Goal: Check status: Check status

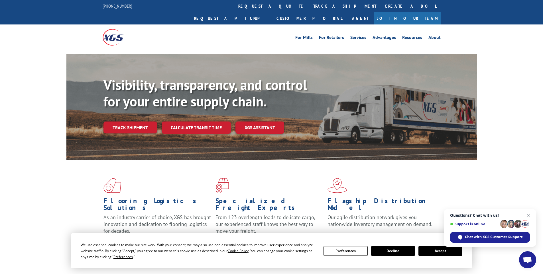
click at [309, 3] on link "track a shipment" at bounding box center [344, 6] width 71 height 12
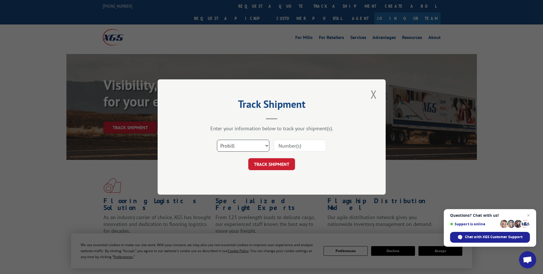
click at [265, 144] on select "Select category... Probill BOL PO" at bounding box center [243, 146] width 52 height 12
select select "bol"
click at [217, 140] on select "Select category... Probill BOL PO" at bounding box center [243, 146] width 52 height 12
click at [295, 140] on input at bounding box center [299, 146] width 52 height 12
paste input "FPX00318689"
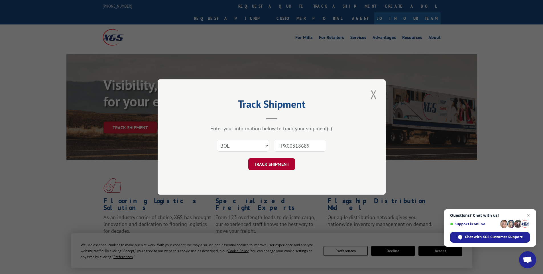
type input "FPX00318689"
click at [282, 165] on button "TRACK SHIPMENT" at bounding box center [271, 164] width 47 height 12
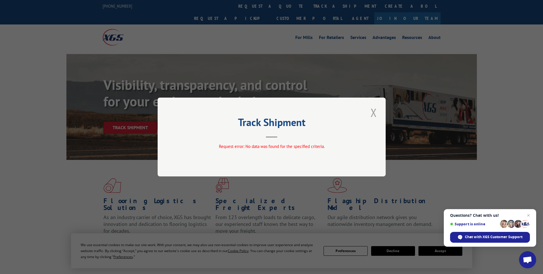
click at [373, 111] on button "Close modal" at bounding box center [374, 113] width 10 height 16
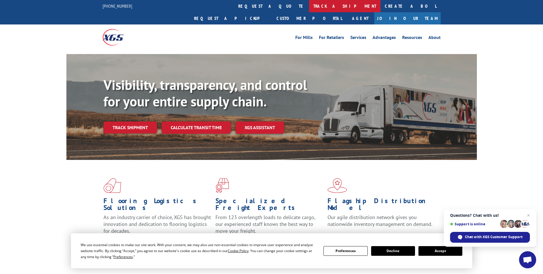
click at [309, 5] on link "track a shipment" at bounding box center [344, 6] width 71 height 12
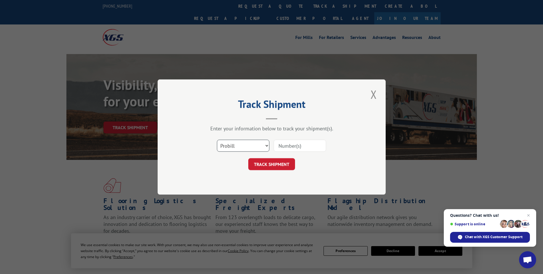
click at [264, 149] on select "Select category... Probill BOL PO" at bounding box center [243, 146] width 52 height 12
select select "bol"
click at [217, 140] on select "Select category... Probill BOL PO" at bounding box center [243, 146] width 52 height 12
click at [291, 138] on div "Select category... Probill BOL PO" at bounding box center [271, 145] width 171 height 19
click at [291, 144] on input at bounding box center [299, 146] width 52 height 12
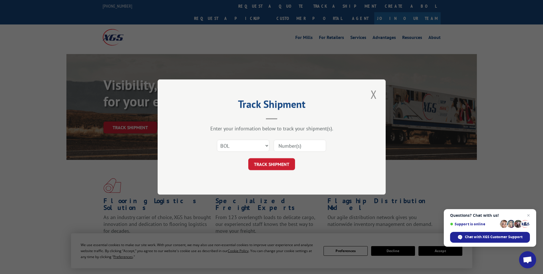
paste input "FPX00318689"
drag, startPoint x: 286, startPoint y: 145, endPoint x: 266, endPoint y: 141, distance: 20.2
click at [266, 141] on div "Select category... Probill BOL PO FPX00318689" at bounding box center [271, 145] width 171 height 19
type input "00318689"
click at [283, 161] on button "TRACK SHIPMENT" at bounding box center [271, 164] width 47 height 12
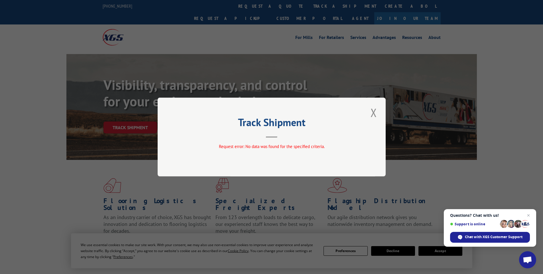
click at [366, 112] on div "Track Shipment Request error: No data was found for the specified criteria." at bounding box center [272, 137] width 228 height 79
click at [375, 115] on button "Close modal" at bounding box center [374, 113] width 10 height 16
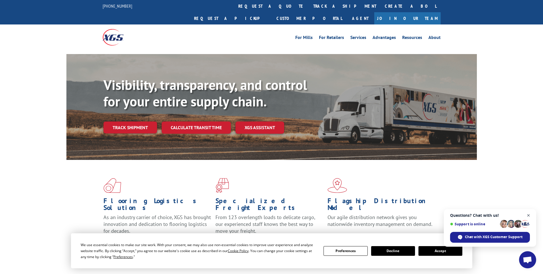
click at [530, 212] on span "Open chat" at bounding box center [528, 215] width 7 height 7
